Goal: Find contact information: Find contact information

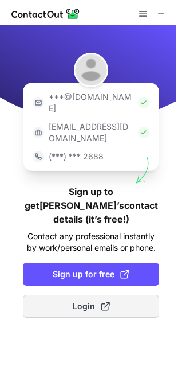
click at [67, 295] on button "Login" at bounding box center [91, 306] width 137 height 23
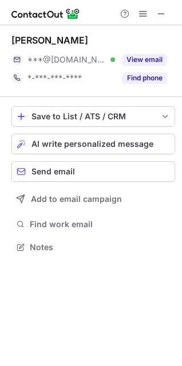
scroll to position [239, 182]
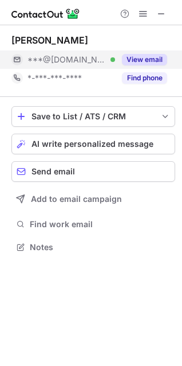
click at [142, 61] on button "View email" at bounding box center [144, 59] width 45 height 11
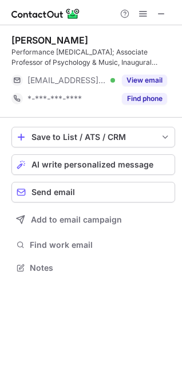
scroll to position [260, 182]
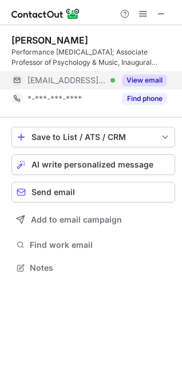
click at [140, 83] on button "View email" at bounding box center [144, 80] width 45 height 11
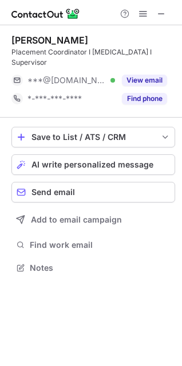
scroll to position [250, 182]
